Goal: Task Accomplishment & Management: Complete application form

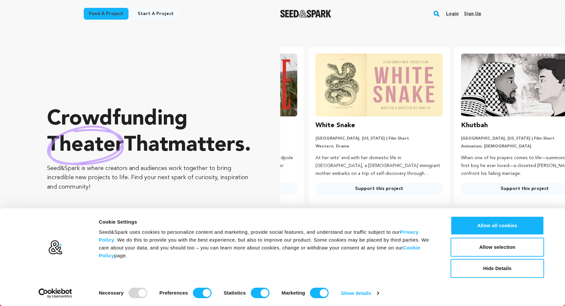
scroll to position [0, 151]
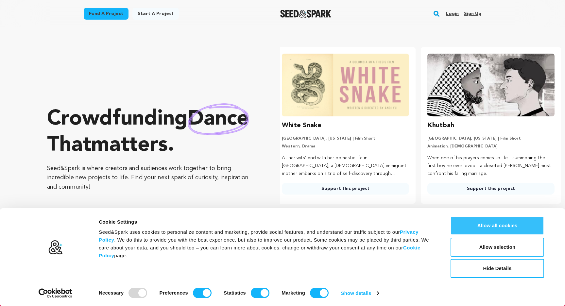
click at [462, 224] on button "Allow all cookies" at bounding box center [496, 225] width 93 height 19
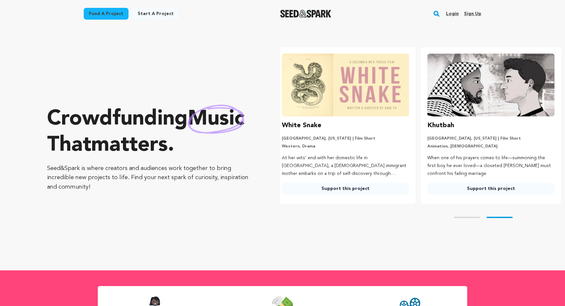
click at [468, 13] on link "Sign up" at bounding box center [472, 13] width 17 height 10
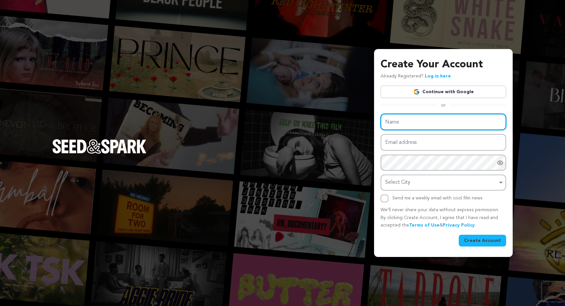
click at [423, 120] on input "Name" at bounding box center [443, 122] width 126 height 17
type input "Kyle Felizardo"
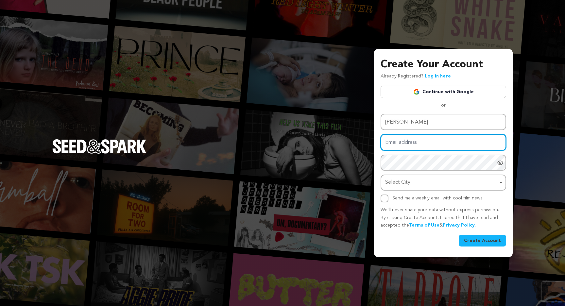
click at [411, 146] on input "Email address" at bounding box center [443, 142] width 126 height 17
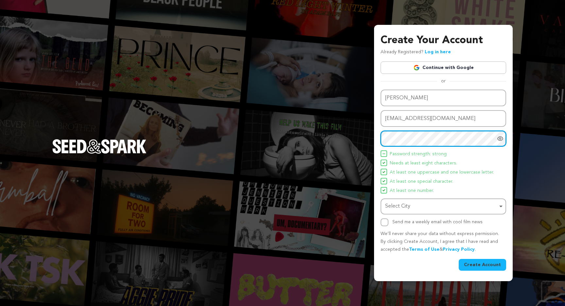
click at [413, 208] on div "Select City Remove item" at bounding box center [441, 206] width 112 height 9
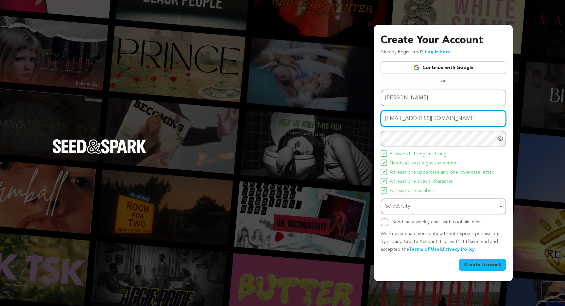
click at [433, 124] on input "felizardokyle0610@gmail.com" at bounding box center [443, 118] width 126 height 17
type input "kylefelizardo610@gmail.com"
click at [438, 207] on div "Select City Remove item" at bounding box center [441, 206] width 112 height 9
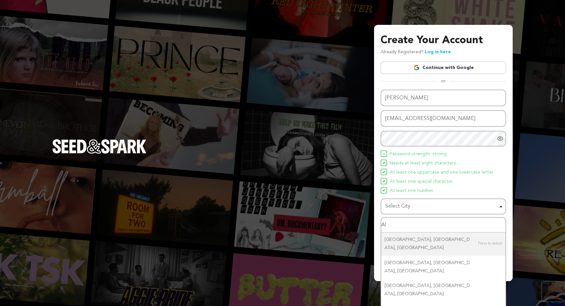
type input "A"
type input "Orlando"
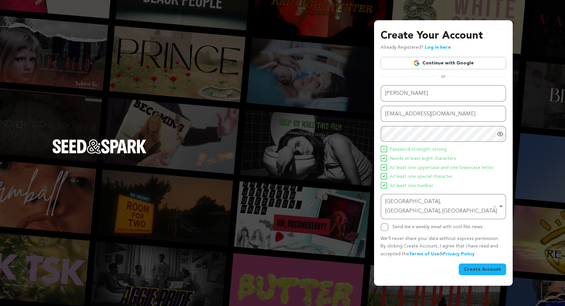
click at [479, 267] on button "Create Account" at bounding box center [482, 269] width 47 height 12
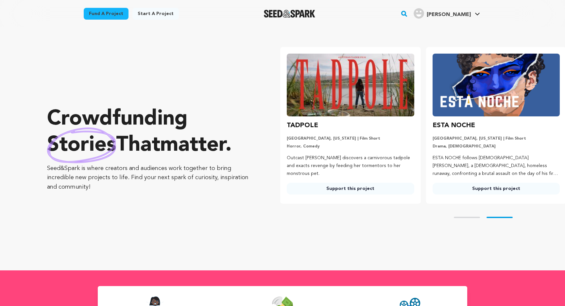
scroll to position [0, 151]
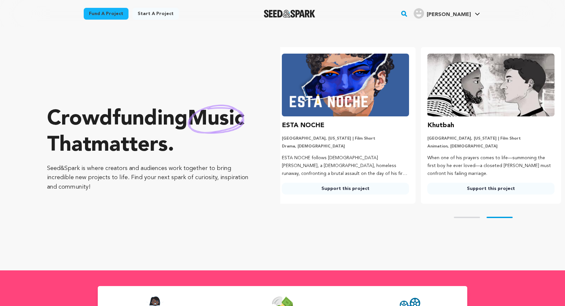
click at [150, 14] on link "Start a project" at bounding box center [155, 14] width 46 height 12
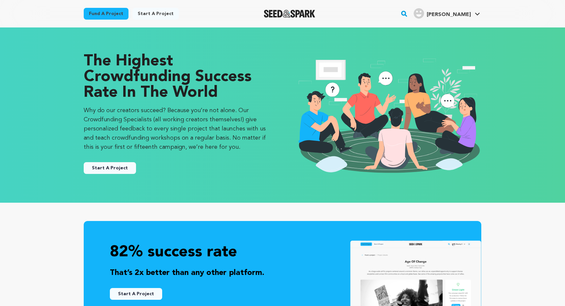
click at [112, 169] on button "Start A Project" at bounding box center [110, 168] width 52 height 12
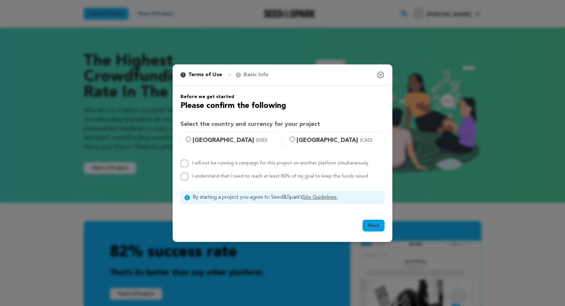
click at [252, 143] on span "[GEOGRAPHIC_DATA] (USD)" at bounding box center [235, 140] width 84 height 9
click at [191, 142] on input "[GEOGRAPHIC_DATA] (USD)" at bounding box center [188, 139] width 5 height 5
radio input "true"
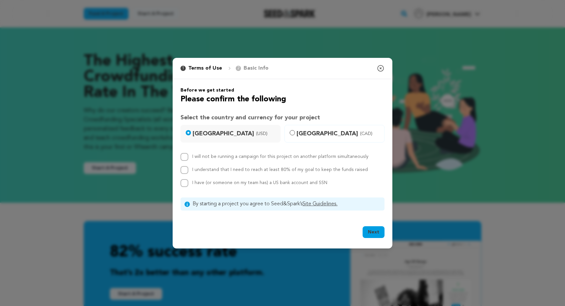
click at [238, 169] on label "I understand that I need to reach at least 80% of my goal to keep the funds rai…" at bounding box center [280, 169] width 176 height 5
click at [188, 169] on input "I understand that I need to reach at least 80% of my goal to keep the funds rai…" at bounding box center [184, 170] width 8 height 8
checkbox input "true"
click at [232, 183] on span "I have (or someone on my team has) a US bank account and SSN" at bounding box center [259, 182] width 135 height 5
click at [188, 183] on input "I have (or someone on my team has) a US bank account and SSN" at bounding box center [184, 183] width 8 height 8
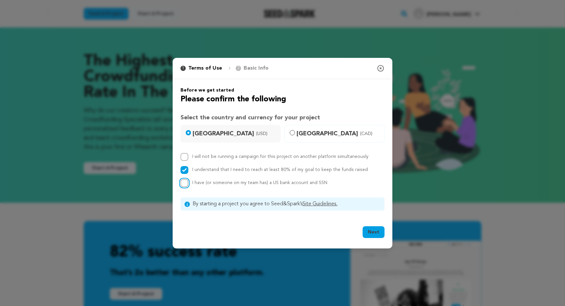
checkbox input "true"
click at [368, 233] on button "Next" at bounding box center [373, 232] width 22 height 12
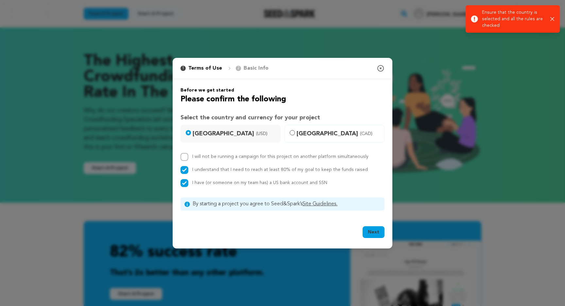
click at [313, 155] on label "I will not be running a campaign for this project on another platform simultane…" at bounding box center [280, 156] width 176 height 5
click at [188, 155] on input "I will not be running a campaign for this project on another platform simultane…" at bounding box center [184, 157] width 8 height 8
checkbox input "true"
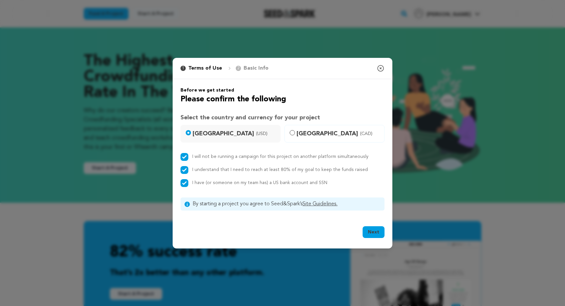
click at [373, 232] on button "Next" at bounding box center [373, 232] width 22 height 12
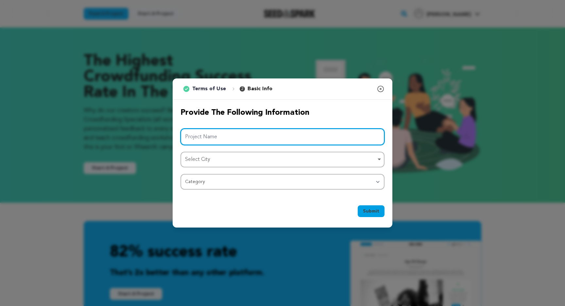
click at [280, 133] on input "Project Name" at bounding box center [282, 136] width 204 height 17
click at [225, 160] on div "Select City Remove item" at bounding box center [280, 159] width 191 height 9
type input "The Purple Parlor"
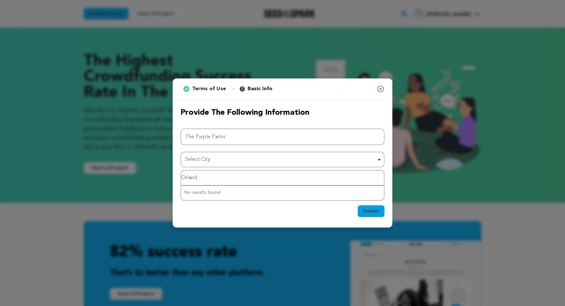
type input "Orlando"
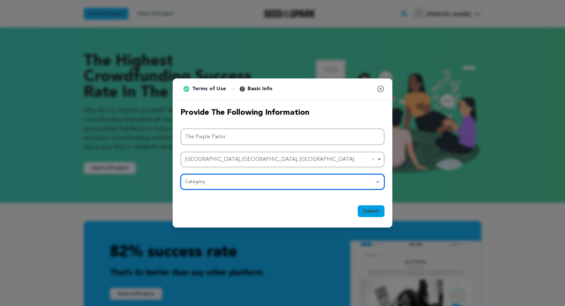
click at [215, 186] on select "Category Film Feature Film Short Series Film Festival Company Music Video VR Ex…" at bounding box center [282, 182] width 204 height 16
select select "382"
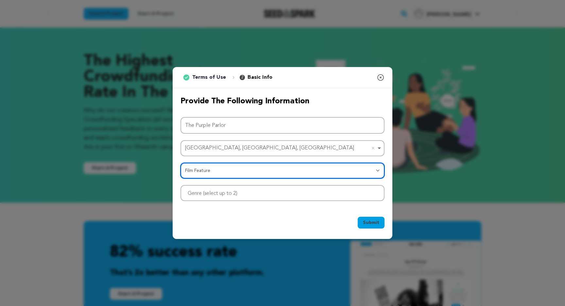
click at [222, 199] on div at bounding box center [282, 193] width 204 height 16
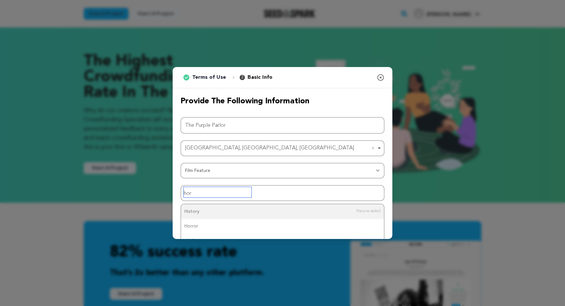
type input "horr"
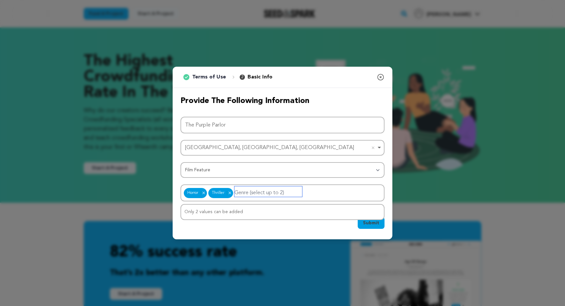
click at [270, 194] on input "Genre (select up to 2)" at bounding box center [268, 191] width 68 height 10
click at [318, 188] on div "Horror Thriller Horror Remove item Thriller Remove item" at bounding box center [282, 192] width 204 height 17
click at [308, 194] on div "Horror Thriller Horror Remove item Thriller Remove item" at bounding box center [282, 192] width 204 height 17
click at [265, 193] on input "Genre (select up to 2)" at bounding box center [268, 191] width 68 height 10
click at [230, 212] on div "Only 2 values can be added" at bounding box center [282, 212] width 203 height 15
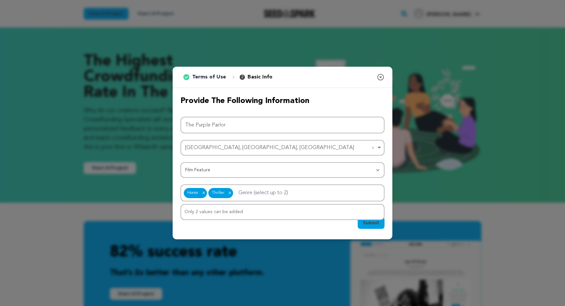
click at [324, 228] on div "Submit Ok, Got it" at bounding box center [282, 224] width 204 height 14
click at [368, 218] on button "Submit" at bounding box center [371, 223] width 27 height 12
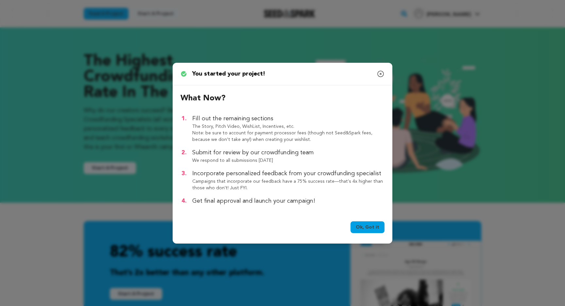
click at [370, 228] on link "Ok, Got it" at bounding box center [367, 227] width 34 height 12
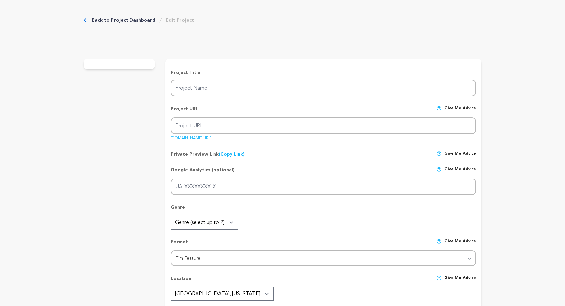
type input "The Purple Parlor"
type input "the-purple-parlor"
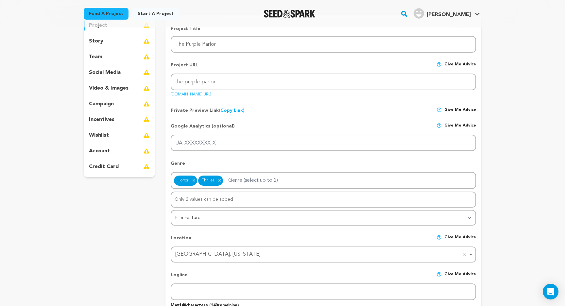
scroll to position [89, 0]
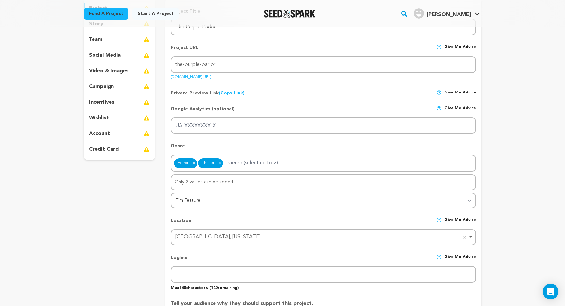
click at [235, 92] on link "(Copy Link) Copy private preview link" at bounding box center [232, 93] width 26 height 5
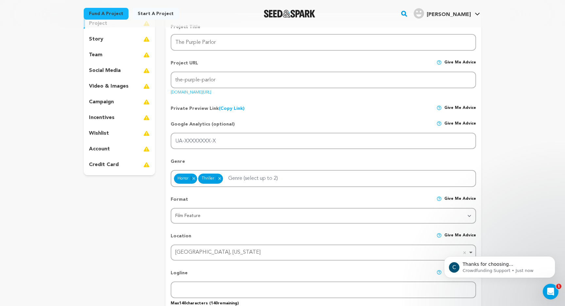
scroll to position [89, 0]
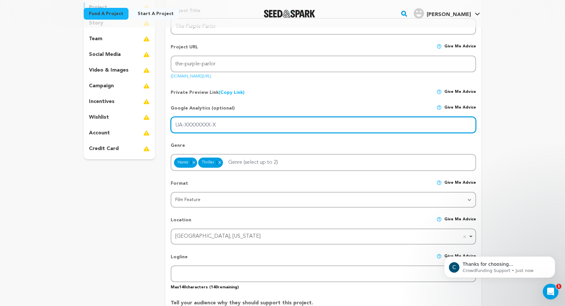
click at [206, 126] on input "UA-XXXXXXXX-X" at bounding box center [323, 125] width 305 height 17
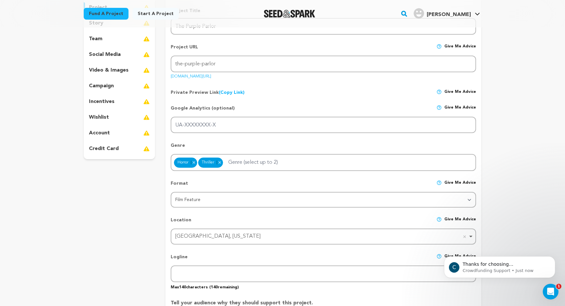
click at [227, 140] on div "Genre Horror Remove item Thriller Remove item Only 2 values can be added" at bounding box center [323, 154] width 305 height 34
drag, startPoint x: 250, startPoint y: 73, endPoint x: 166, endPoint y: 78, distance: 83.9
copy link "[DOMAIN_NAME][URL]"
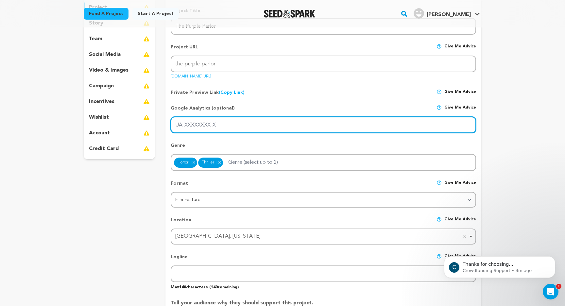
click at [246, 130] on input "UA-XXXXXXXX-X" at bounding box center [323, 125] width 305 height 17
paste input "G-YJCY15M7CJ"
type input "G-YJCY15M7CJ"
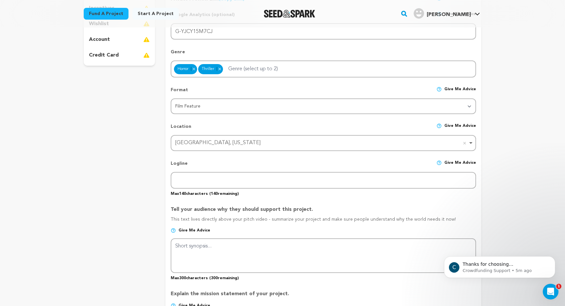
scroll to position [184, 0]
click at [552, 260] on icon "Dismiss notification" at bounding box center [553, 258] width 4 height 4
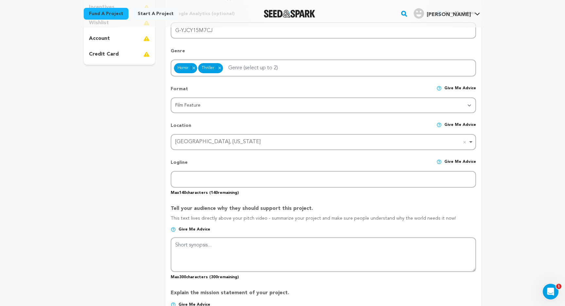
click at [229, 188] on p "Max 140 characters ( 140 remaining)" at bounding box center [323, 192] width 305 height 8
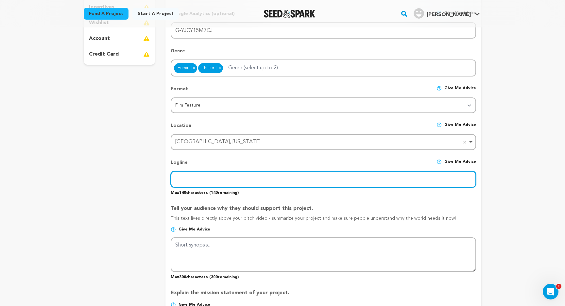
click at [199, 177] on input "text" at bounding box center [323, 179] width 305 height 17
paste input "When a teen girl sneaks into an abandoned TV studio to uncover the truth about …"
type input "When a teen girl sneaks into an abandoned TV studio to uncover the truth about …"
paste input "“Smile Big, Little Buddy.”"
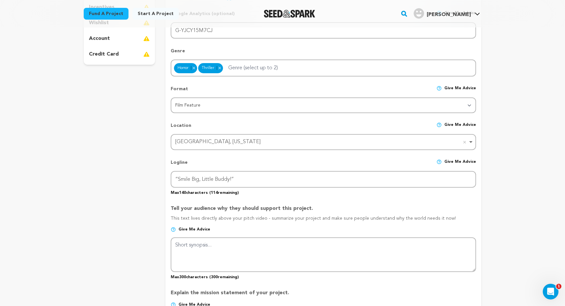
click at [272, 194] on p "Max 140 characters ( 114 remaining)" at bounding box center [323, 192] width 305 height 8
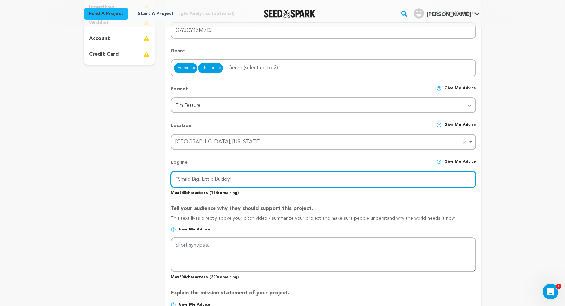
click at [276, 177] on input "“Smile Big, Little Buddy!”" at bounding box center [323, 179] width 305 height 17
paste input "A teen sneaks into an abandoned kids’ show studio to find her missing brother—o…"
click at [415, 178] on input "A teen sneaks into an abandoned kids’ show studio to find her missing brother—o…" at bounding box center [323, 179] width 305 height 17
click at [411, 178] on input "A teen sneaks into an abandoned kids’ show studio to find her missing brother—o…" at bounding box center [323, 179] width 305 height 17
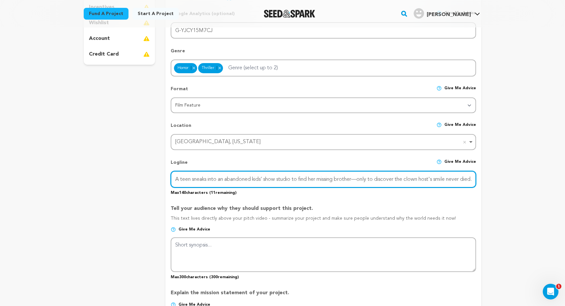
click at [411, 178] on input "A teen sneaks into an abandoned kids’ show studio to find her missing brother—o…" at bounding box center [323, 179] width 305 height 17
click at [394, 178] on input "A teen sneaks into an abandoned kids’ show studio to find her missing brother—o…" at bounding box center [323, 179] width 305 height 17
click at [394, 179] on input "A teen sneaks into an abandoned kids’ show studio to find her missing brother—o…" at bounding box center [323, 179] width 305 height 17
click at [396, 178] on input "A teen sneaks into an abandoned kids’ show studio to find her missing brother—o…" at bounding box center [323, 179] width 305 height 17
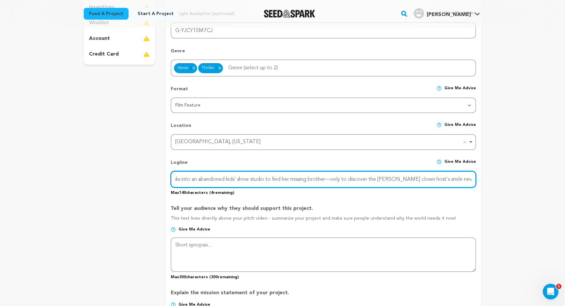
click at [396, 178] on input "A teen sneaks into an abandoned kids’ show studio to find her missing brother—o…" at bounding box center [323, 179] width 305 height 17
paste input "barber"
click at [440, 180] on input "A teen sneaks into an abandoned kids’ show studio to find her missing brother—o…" at bounding box center [323, 179] width 305 height 17
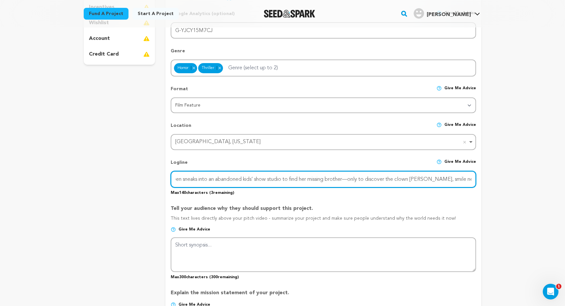
click at [461, 181] on input "A teen sneaks into an abandoned kids’ show studio to find her missing brother—o…" at bounding box center [323, 179] width 305 height 17
paste input "A forgott"
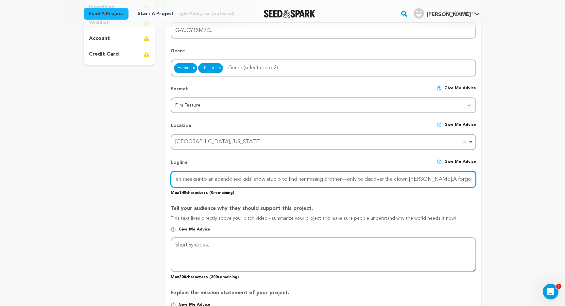
paste input "forgotten kids’ show, a missing brother, and a host who never left. Some smiles…"
type input "A forgotten kids’ show, a missing brother, and a host who never left. Some smil…"
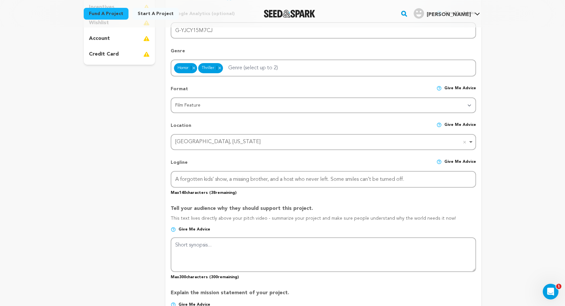
click at [293, 216] on p "This text lives directly above your pitch video - summarize your project and ma…" at bounding box center [323, 221] width 305 height 12
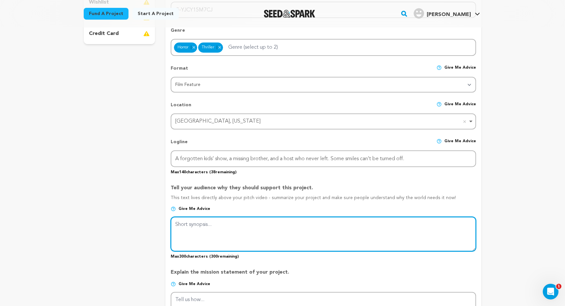
click at [265, 225] on textarea at bounding box center [323, 234] width 305 height 35
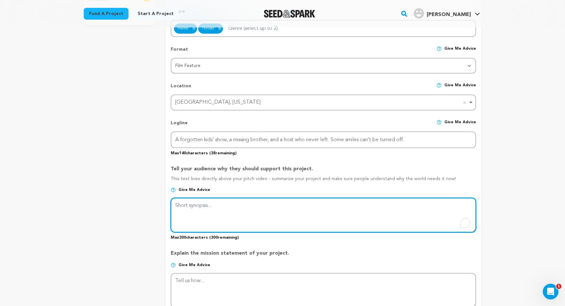
scroll to position [227, 0]
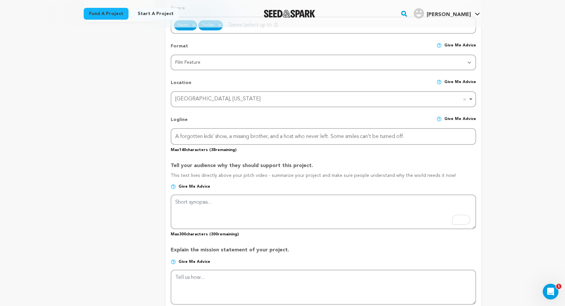
click at [149, 192] on div "project story team social media video & images campaign incentives wishlist" at bounding box center [119, 206] width 71 height 693
drag, startPoint x: 167, startPoint y: 166, endPoint x: 456, endPoint y: 176, distance: 289.1
click at [456, 176] on form "Project Title Project Name The Purple Parlor Project URL Give me advice Project…" at bounding box center [323, 206] width 316 height 673
copy div "Tell your audience why they should support this project. This text lives direct…"
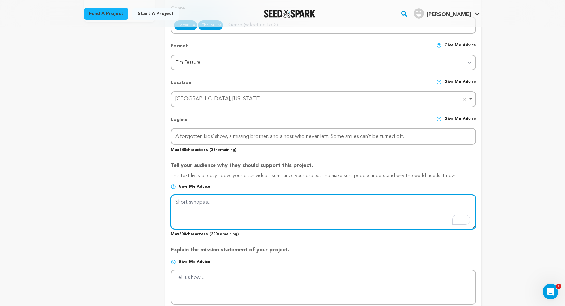
click at [247, 204] on textarea "To enrich screen reader interactions, please activate Accessibility in Grammarl…" at bounding box center [323, 211] width 305 height 35
paste textarea "Children’s shows were supposed to keep us safe. But what if one of them never e…"
click at [218, 203] on textarea "To enrich screen reader interactions, please activate Accessibility in Grammarl…" at bounding box center [323, 211] width 305 height 35
click at [398, 206] on textarea "To enrich screen reader interactions, please activate Accessibility in Grammarl…" at bounding box center [323, 211] width 305 height 35
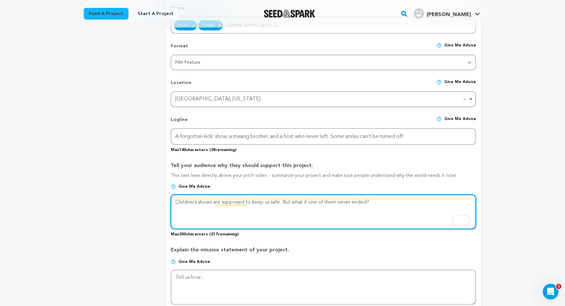
click at [364, 200] on textarea "To enrich screen reader interactions, please activate Accessibility in Grammarl…" at bounding box center [323, 211] width 305 height 35
type textarea "Children’s shows are supposed to keep us safe. But what if one of them never di…"
paste textarea "The Purple Parlor is a feature-length analog horror film about a forgotten TV p…"
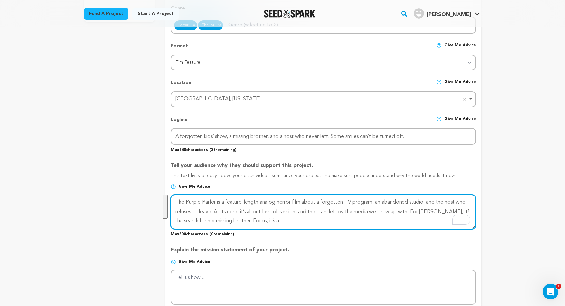
paste textarea "horror film about a lost children’s show, a missing brother, and a host who won…"
paste textarea "bout grief disguised as nostalgia: a world of smiling puppets, candy colors, an…"
click at [216, 218] on textarea "To enrich screen reader interactions, please activate Accessibility in Grammarl…" at bounding box center [323, 211] width 305 height 35
drag, startPoint x: 408, startPoint y: 203, endPoint x: 164, endPoint y: 201, distance: 244.2
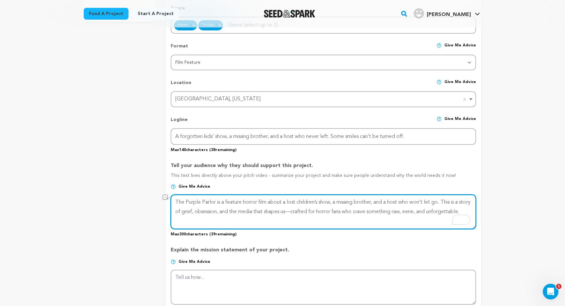
click at [164, 201] on div "project story team social media video & images campaign incentives wishlist" at bounding box center [282, 206] width 397 height 693
paste textarea "bout grief disguised as nostalgia: a world of smiling puppets, candy colors, an…"
click at [203, 211] on textarea "To enrich screen reader interactions, please activate Accessibility in Grammarl…" at bounding box center [323, 211] width 305 height 35
drag, startPoint x: 220, startPoint y: 212, endPoint x: 223, endPoint y: 202, distance: 10.5
click at [223, 202] on textarea "To enrich screen reader interactions, please activate Accessibility in Grammarl…" at bounding box center [323, 211] width 305 height 35
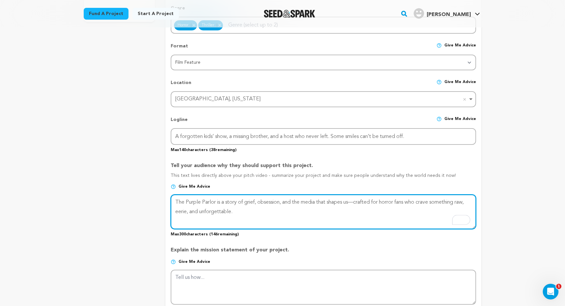
paste textarea "By supporting, you help us transform memory into horror—where loss bleeds, inno…"
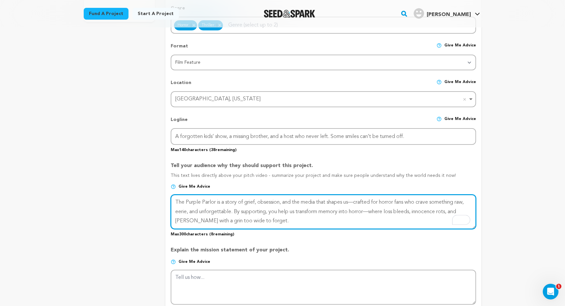
click at [358, 203] on textarea "To enrich screen reader interactions, please activate Accessibility in Grammarl…" at bounding box center [323, 211] width 305 height 35
click at [375, 211] on textarea "To enrich screen reader interactions, please activate Accessibility in Grammarl…" at bounding box center [323, 211] width 305 height 35
click at [367, 212] on textarea "To enrich screen reader interactions, please activate Accessibility in Grammarl…" at bounding box center [323, 211] width 305 height 35
click at [236, 211] on textarea "To enrich screen reader interactions, please activate Accessibility in Grammarl…" at bounding box center [323, 211] width 305 height 35
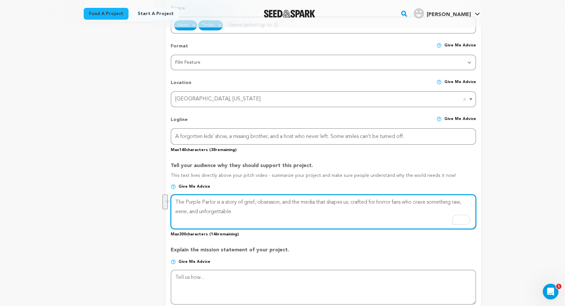
click at [276, 217] on textarea "To enrich screen reader interactions, please activate Accessibility in Grammarl…" at bounding box center [323, 211] width 305 height 35
click at [354, 203] on textarea "To enrich screen reader interactions, please activate Accessibility in Grammarl…" at bounding box center [323, 211] width 305 height 35
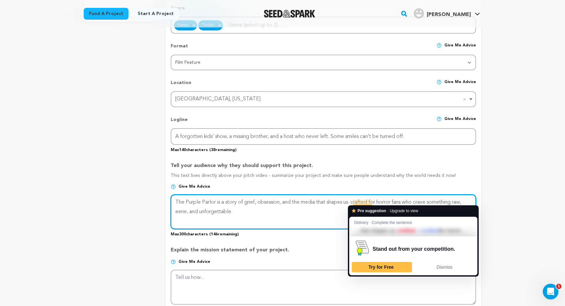
click at [356, 202] on textarea "To enrich screen reader interactions, please activate Accessibility in Grammarl…" at bounding box center [323, 211] width 305 height 35
click at [327, 223] on textarea "To enrich screen reader interactions, please activate Accessibility in Grammarl…" at bounding box center [323, 211] width 305 height 35
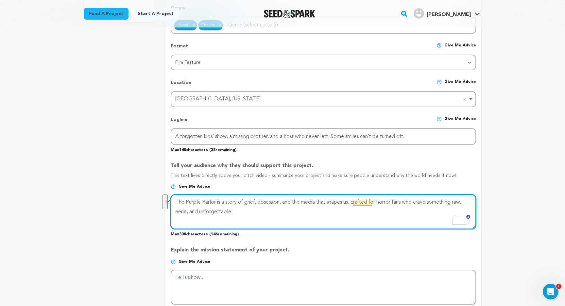
click at [357, 202] on textarea "To enrich screen reader interactions, please activate Accessibility in Grammarl…" at bounding box center [323, 211] width 305 height 35
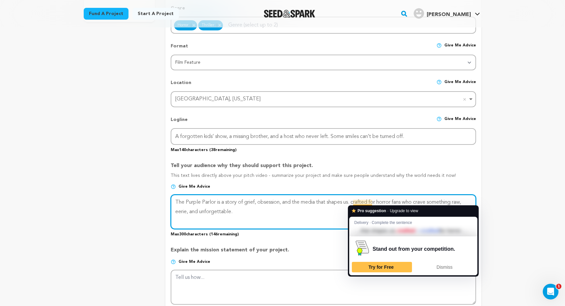
paste textarea "Built for horror fans who crave something raw and haunting, it twists nostalgia…"
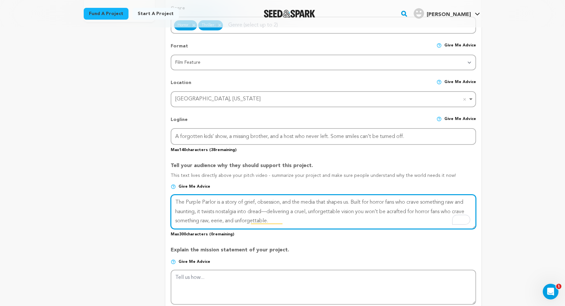
click at [179, 212] on textarea "To enrich screen reader interactions, please activate Accessibility in Grammarl…" at bounding box center [323, 211] width 305 height 35
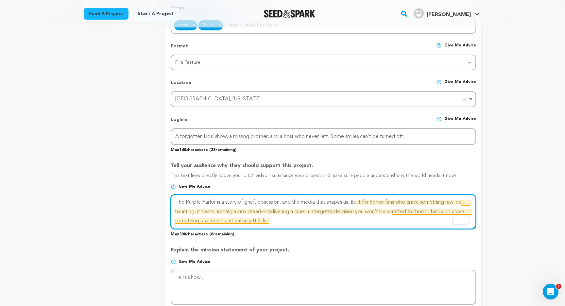
drag, startPoint x: 290, startPoint y: 224, endPoint x: 392, endPoint y: 212, distance: 102.3
click at [392, 212] on textarea "To enrich screen reader interactions, please activate Accessibility in Grammarl…" at bounding box center [323, 211] width 305 height 35
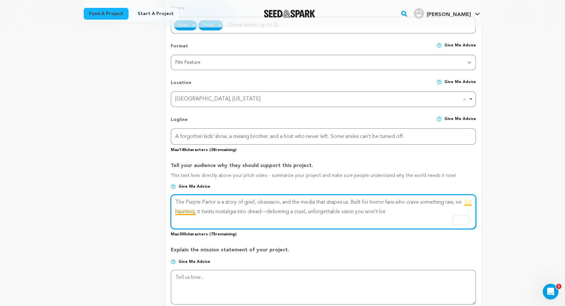
click at [469, 202] on textarea "To enrich screen reader interactions, please activate Accessibility in Grammarl…" at bounding box center [323, 211] width 305 height 35
click at [238, 212] on textarea "To enrich screen reader interactions, please activate Accessibility in Grammarl…" at bounding box center [323, 211] width 305 height 35
click at [305, 212] on textarea "To enrich screen reader interactions, please activate Accessibility in Grammarl…" at bounding box center [323, 211] width 305 height 35
click at [365, 212] on textarea "To enrich screen reader interactions, please activate Accessibility in Grammarl…" at bounding box center [323, 211] width 305 height 35
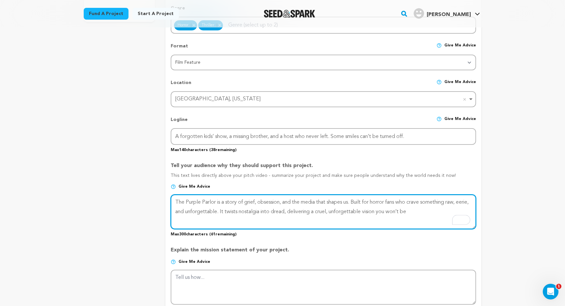
click at [365, 212] on textarea "To enrich screen reader interactions, please activate Accessibility in Grammarl…" at bounding box center [323, 211] width 305 height 35
click at [412, 212] on textarea "To enrich screen reader interactions, please activate Accessibility in Grammarl…" at bounding box center [323, 211] width 305 height 35
click at [446, 214] on textarea "To enrich screen reader interactions, please activate Accessibility in Grammarl…" at bounding box center [323, 211] width 305 height 35
paste textarea "be able to shake."
click at [376, 218] on textarea "To enrich screen reader interactions, please activate Accessibility in Grammarl…" at bounding box center [323, 211] width 305 height 35
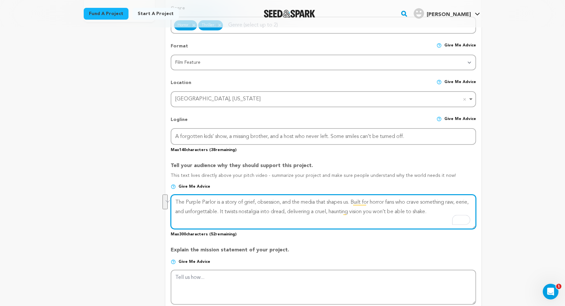
type textarea "The Purple Parlor is a story of grief, obsession, and the media that shapes us.…"
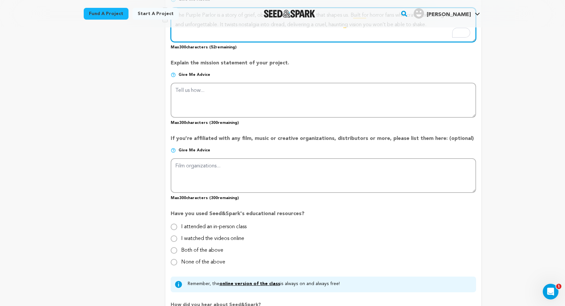
scroll to position [414, 0]
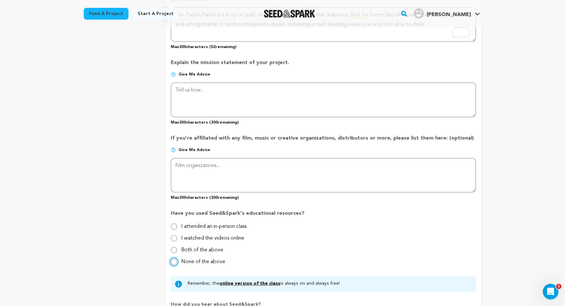
click at [176, 263] on input "None of the above" at bounding box center [174, 262] width 7 height 7
radio input "true"
click at [247, 283] on link "online version of the class" at bounding box center [249, 283] width 61 height 5
click at [173, 238] on input "I watched the videos online" at bounding box center [174, 238] width 7 height 7
radio input "true"
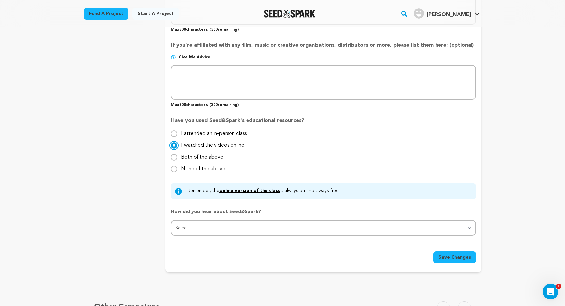
scroll to position [520, 0]
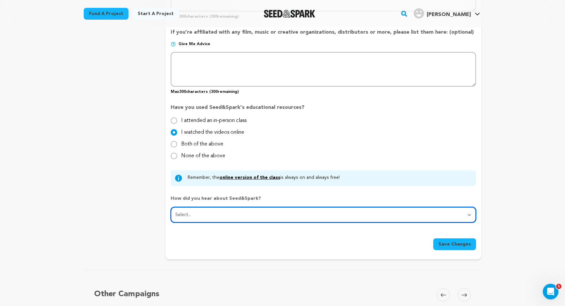
click at [194, 212] on select "Select... From a friend Social media Film festival or film organization Took an…" at bounding box center [323, 215] width 305 height 16
select select "5"
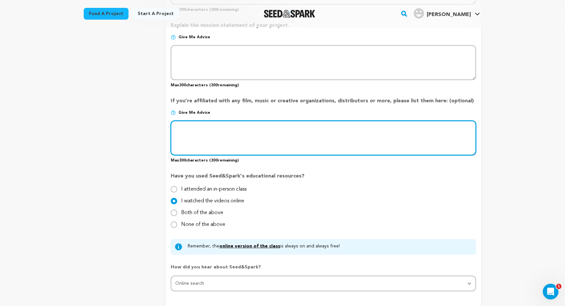
click at [211, 143] on textarea at bounding box center [323, 138] width 305 height 35
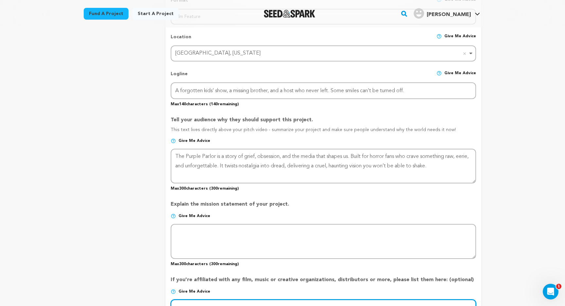
scroll to position [273, 0]
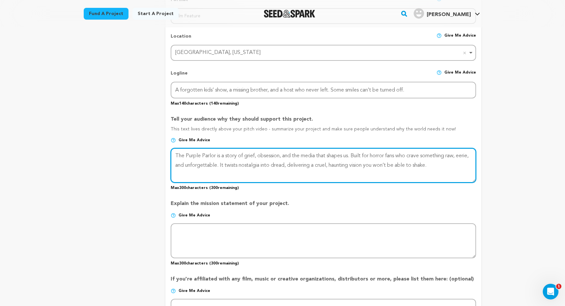
click at [225, 169] on textarea at bounding box center [323, 165] width 305 height 35
click at [235, 164] on textarea "To enrich screen reader interactions, please activate Accessibility in Grammarl…" at bounding box center [323, 165] width 305 height 35
paste textarea "We’re making a hand-built feature where nostalgia t"
click at [450, 165] on textarea "To enrich screen reader interactions, please activate Accessibility in Grammarl…" at bounding box center [323, 165] width 305 height 35
click at [225, 154] on textarea "To enrich screen reader interactions, please activate Accessibility in Grammarl…" at bounding box center [323, 165] width 305 height 35
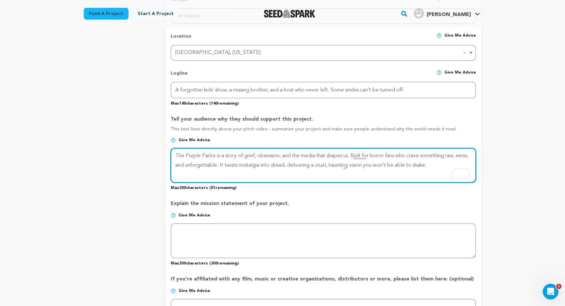
click at [230, 155] on textarea "To enrich screen reader interactions, please activate Accessibility in Grammarl…" at bounding box center [323, 165] width 305 height 35
click at [231, 155] on textarea "To enrich screen reader interactions, please activate Accessibility in Grammarl…" at bounding box center [323, 165] width 305 height 35
click at [414, 171] on textarea "To enrich screen reader interactions, please activate Accessibility in Grammarl…" at bounding box center [323, 165] width 305 height 35
click at [235, 162] on textarea "To enrich screen reader interactions, please activate Accessibility in Grammarl…" at bounding box center [323, 165] width 305 height 35
paste textarea "nostalgia turns cruel and the violence matters because the people do."
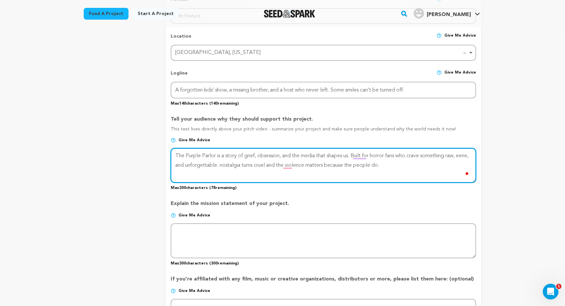
click at [237, 165] on textarea "To enrich screen reader interactions, please activate Accessibility in Grammarl…" at bounding box center [323, 165] width 305 height 35
click at [279, 175] on textarea "To enrich screen reader interactions, please activate Accessibility in Grammarl…" at bounding box center [323, 165] width 305 height 35
click at [377, 165] on textarea "To enrich screen reader interactions, please activate Accessibility in Grammarl…" at bounding box center [323, 165] width 305 height 35
click at [430, 156] on textarea "To enrich screen reader interactions, please activate Accessibility in Grammarl…" at bounding box center [323, 165] width 305 height 35
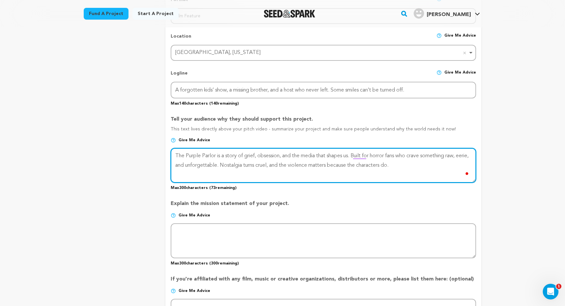
click at [425, 175] on textarea "To enrich screen reader interactions, please activate Accessibility in Grammarl…" at bounding box center [323, 165] width 305 height 35
click at [418, 175] on textarea "To enrich screen reader interactions, please activate Accessibility in Grammarl…" at bounding box center [323, 165] width 305 height 35
paste textarea "Help put a new horror icon on screen in Jimmy and show that daring horror"
click at [234, 165] on textarea "To enrich screen reader interactions, please activate Accessibility in Grammarl…" at bounding box center [323, 165] width 305 height 35
click at [410, 165] on textarea "To enrich screen reader interactions, please activate Accessibility in Grammarl…" at bounding box center [323, 165] width 305 height 35
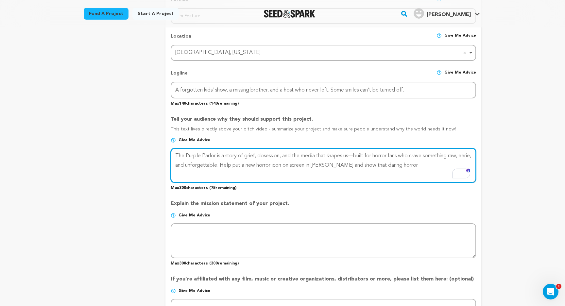
click at [421, 165] on textarea "To enrich screen reader interactions, please activate Accessibility in Grammarl…" at bounding box center [323, 165] width 305 height 35
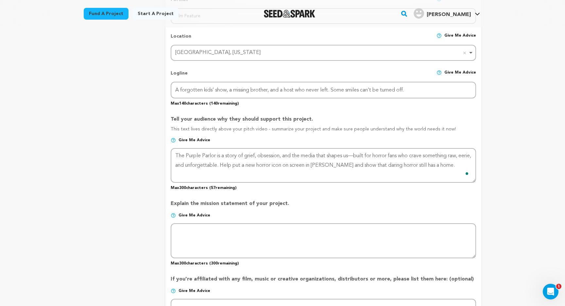
click at [359, 204] on p "Explain the mission statement of your project." at bounding box center [323, 206] width 305 height 13
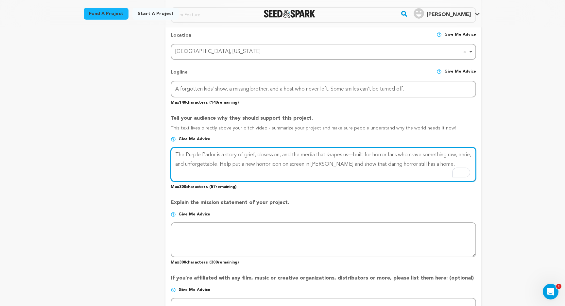
click at [331, 168] on textarea "To enrich screen reader interactions, please activate Accessibility in Grammarl…" at bounding box center [323, 164] width 305 height 35
paste textarea ". It’s built for horror fans who crave something raw, eerie, and unforgettable.…"
drag, startPoint x: 355, startPoint y: 153, endPoint x: 233, endPoint y: 161, distance: 122.2
click at [233, 161] on textarea "To enrich screen reader interactions, please activate Accessibility in Grammarl…" at bounding box center [323, 164] width 305 height 35
click at [400, 165] on textarea "To enrich screen reader interactions, please activate Accessibility in Grammarl…" at bounding box center [323, 164] width 305 height 35
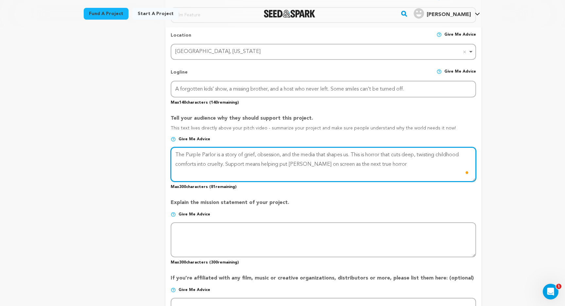
paste textarea "icon—and proving that daring horror still has a place in cinema."
click at [399, 165] on textarea "To enrich screen reader interactions, please activate Accessibility in Grammarl…" at bounding box center [323, 164] width 305 height 35
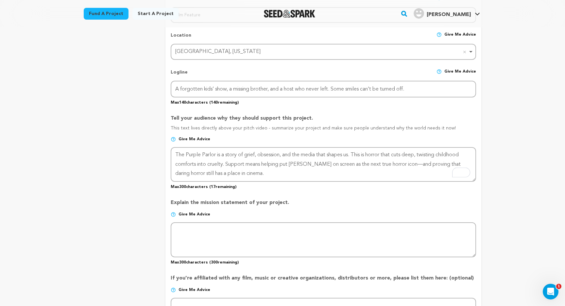
click at [239, 200] on p "Explain the mission statement of your project." at bounding box center [323, 205] width 305 height 13
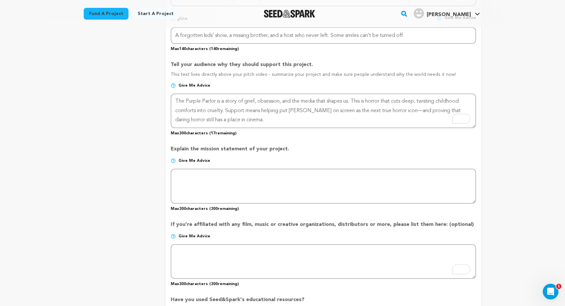
scroll to position [330, 0]
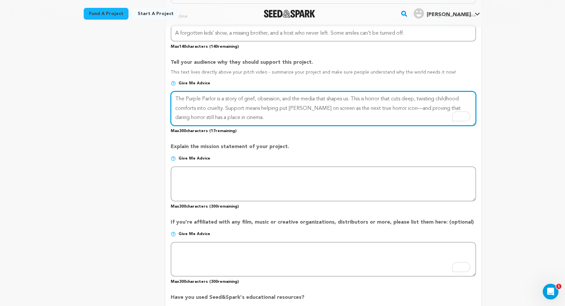
click at [451, 107] on textarea "To enrich screen reader interactions, please activate Accessibility in Grammarl…" at bounding box center [323, 108] width 305 height 35
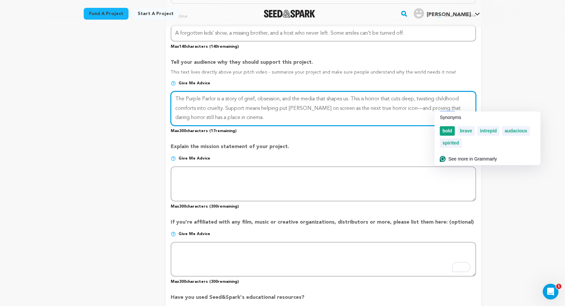
click at [450, 134] on div "bold" at bounding box center [447, 130] width 15 height 9
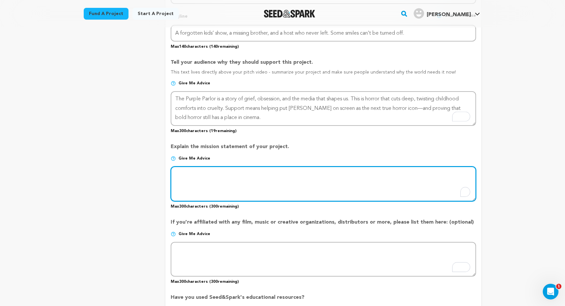
click at [304, 177] on textarea "To enrich screen reader interactions, please activate Accessibility in Grammarl…" at bounding box center [323, 183] width 305 height 35
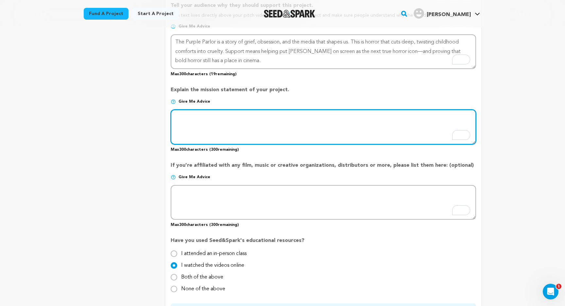
scroll to position [388, 0]
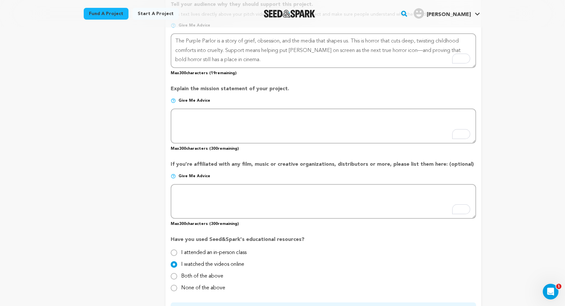
drag, startPoint x: 164, startPoint y: 85, endPoint x: 293, endPoint y: 86, distance: 128.5
click at [293, 86] on div "project story team social media video & images campaign incentives wishlist" at bounding box center [282, 45] width 397 height 693
copy p "Explain the mission statement of your project."
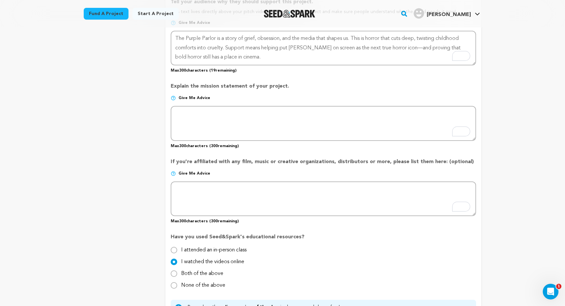
scroll to position [392, 0]
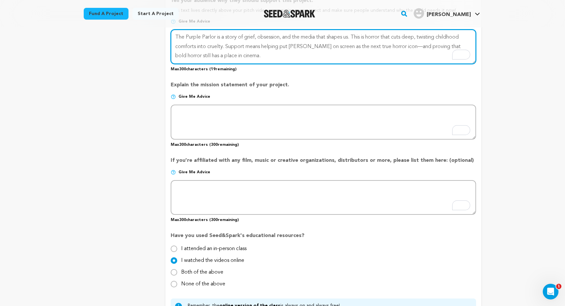
click at [226, 46] on textarea "To enrich screen reader interactions, please activate Accessibility in Grammarl…" at bounding box center [323, 46] width 305 height 35
click at [286, 60] on textarea "To enrich screen reader interactions, please activate Accessibility in Grammarl…" at bounding box center [323, 46] width 305 height 35
click at [377, 38] on textarea "To enrich screen reader interactions, please activate Accessibility in Grammarl…" at bounding box center [323, 46] width 305 height 35
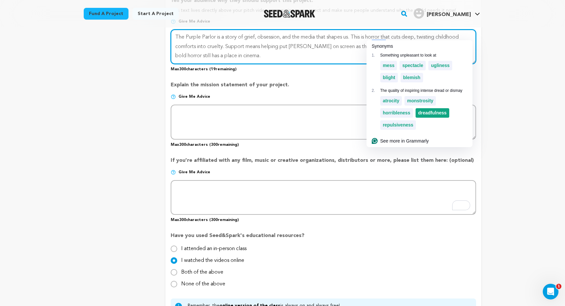
click at [432, 115] on span "dreadfulness" at bounding box center [432, 112] width 28 height 5
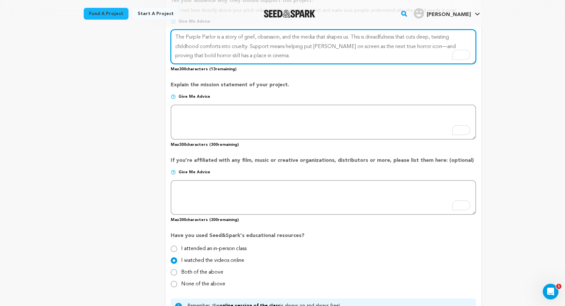
click at [386, 39] on textarea "To enrich screen reader interactions, please activate Accessibility in Grammarl…" at bounding box center [323, 46] width 305 height 35
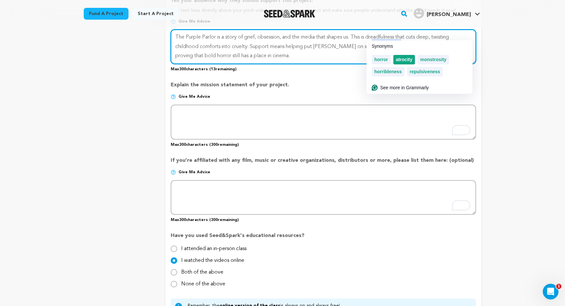
click at [404, 61] on span "atrocity" at bounding box center [404, 59] width 17 height 5
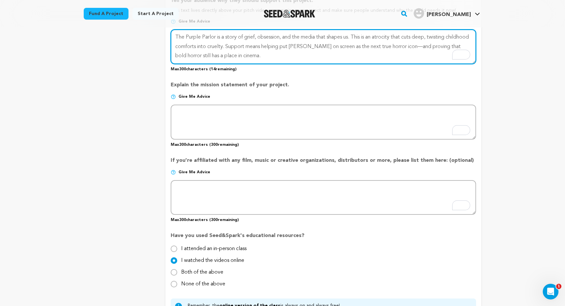
click at [379, 56] on textarea "To enrich screen reader interactions, please activate Accessibility in Grammarl…" at bounding box center [323, 46] width 305 height 35
drag, startPoint x: 378, startPoint y: 36, endPoint x: 361, endPoint y: 39, distance: 17.1
click at [361, 39] on textarea "To enrich screen reader interactions, please activate Accessibility in Grammarl…" at bounding box center [323, 46] width 305 height 35
type textarea "The Purple Parlor is a story of grief, obsession, and the media that shapes us.…"
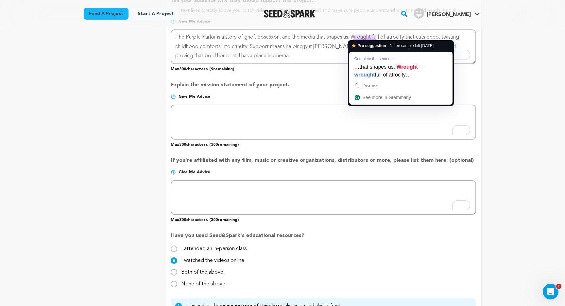
click at [363, 37] on textarea "To enrich screen reader interactions, please activate Accessibility in Grammarl…" at bounding box center [323, 46] width 305 height 35
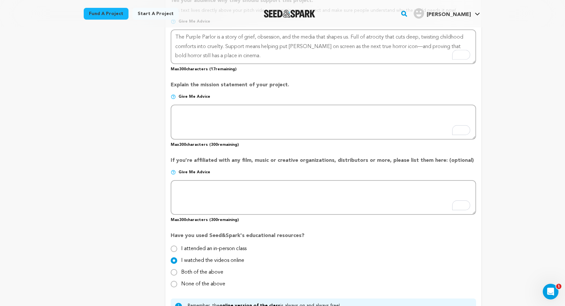
click at [427, 37] on textarea "To enrich screen reader interactions, please activate Accessibility in Grammarl…" at bounding box center [323, 46] width 305 height 35
drag, startPoint x: 356, startPoint y: 36, endPoint x: 225, endPoint y: 49, distance: 131.1
click at [225, 49] on textarea "To enrich screen reader interactions, please activate Accessibility in Grammarl…" at bounding box center [323, 46] width 305 height 35
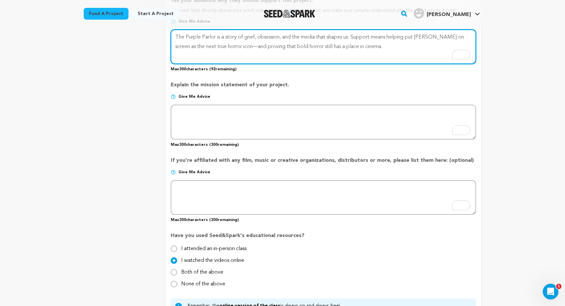
click at [355, 35] on textarea "To enrich screen reader interactions, please activate Accessibility in Grammarl…" at bounding box center [323, 46] width 305 height 35
paste textarea "It’s built for horror fans who crave something raw, eerie, and unforgettable."
click at [388, 37] on textarea "To enrich screen reader interactions, please activate Accessibility in Grammarl…" at bounding box center [323, 46] width 305 height 35
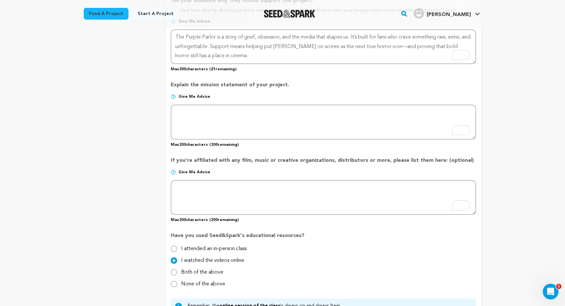
click at [383, 85] on p "Explain the mission statement of your project." at bounding box center [323, 87] width 305 height 13
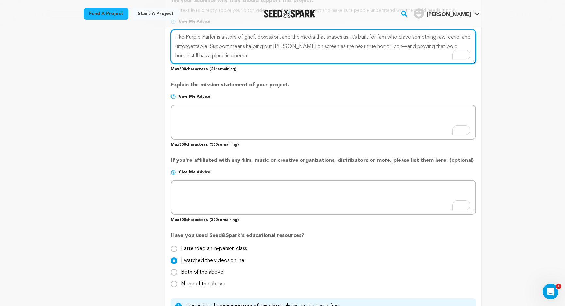
click at [387, 35] on textarea "To enrich screen reader interactions, please activate Accessibility in Grammarl…" at bounding box center [323, 46] width 305 height 35
click at [411, 36] on textarea "To enrich screen reader interactions, please activate Accessibility in Grammarl…" at bounding box center [323, 46] width 305 height 35
type textarea "The Purple Parlor is a story of grief, obsession, and the media that shapes us.…"
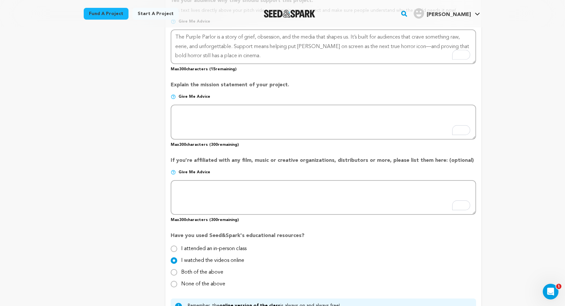
click at [331, 93] on p "Explain the mission statement of your project." at bounding box center [323, 87] width 305 height 13
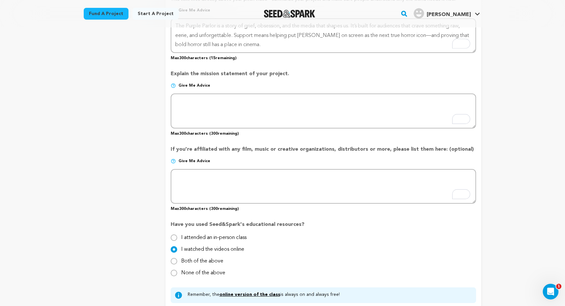
scroll to position [404, 0]
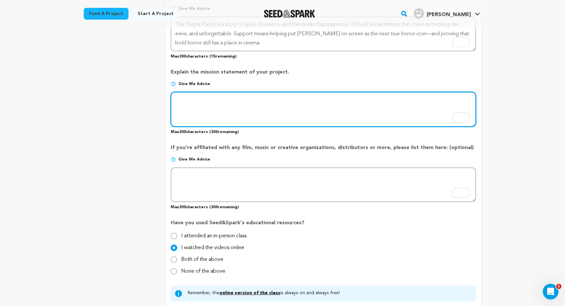
click at [286, 109] on textarea "To enrich screen reader interactions, please activate Accessibility in Grammarl…" at bounding box center [323, 109] width 305 height 35
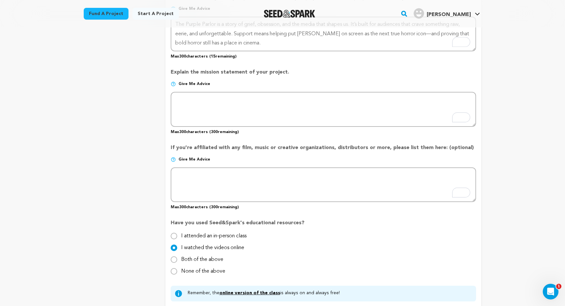
click at [303, 59] on div "Project Title Project Name The Purple Parlor Project URL Give me advice Project…" at bounding box center [323, 28] width 305 height 673
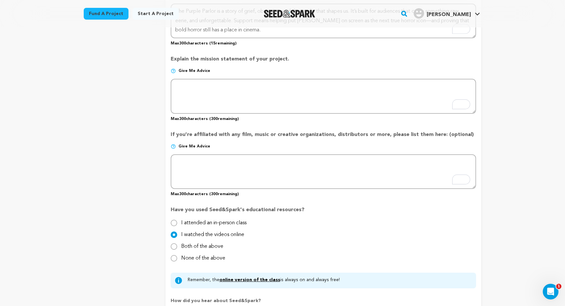
scroll to position [420, 0]
